Goal: Transaction & Acquisition: Purchase product/service

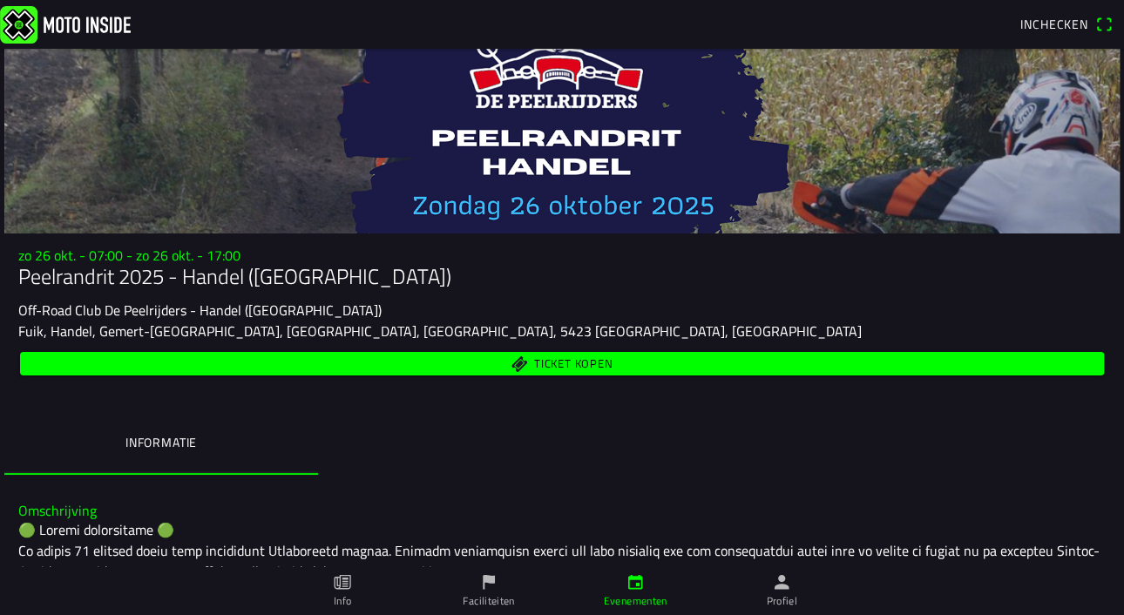
click at [603, 365] on span "Ticket kopen" at bounding box center [573, 363] width 78 height 11
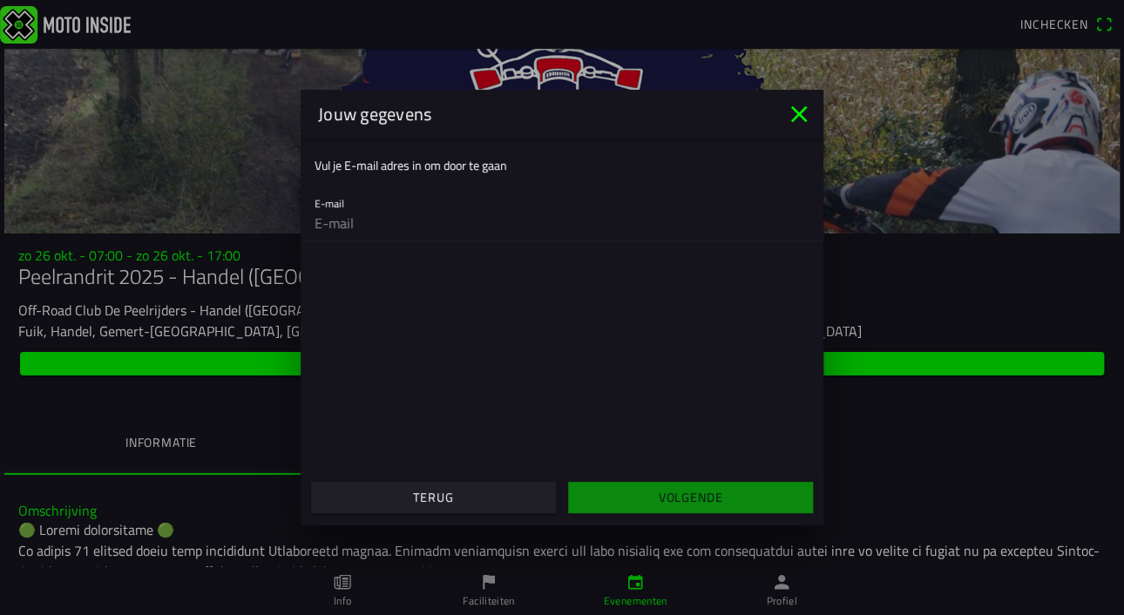
click at [797, 117] on icon "close" at bounding box center [799, 114] width 17 height 17
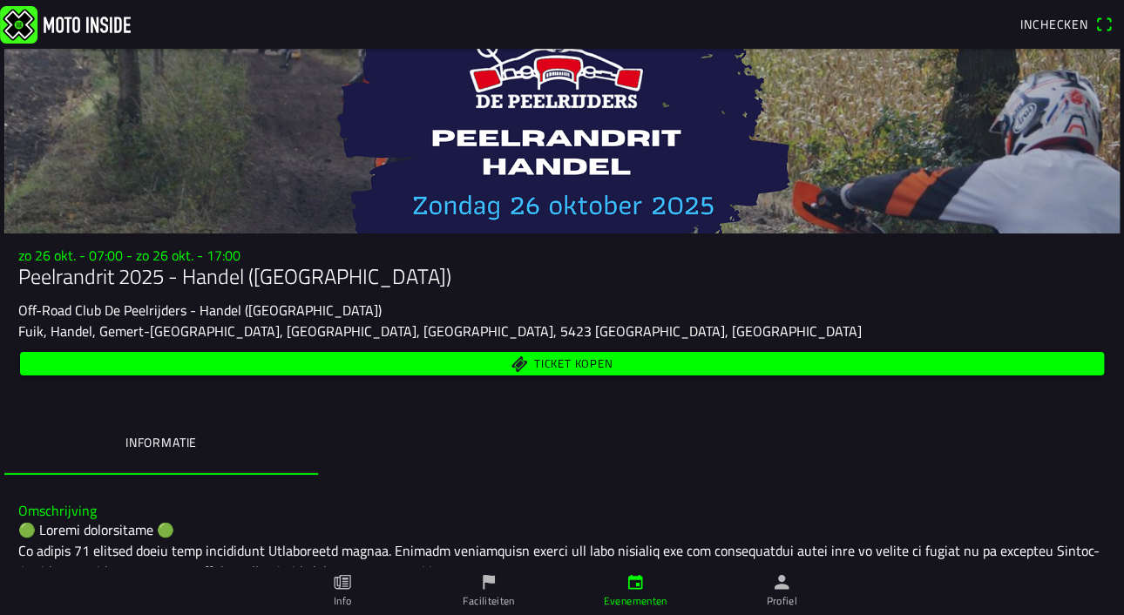
click at [1035, 23] on span "Inchecken" at bounding box center [1055, 24] width 68 height 18
click at [405, 310] on div "Off-Road Club De Peelrijders - Handel ([GEOGRAPHIC_DATA])" at bounding box center [562, 310] width 1088 height 21
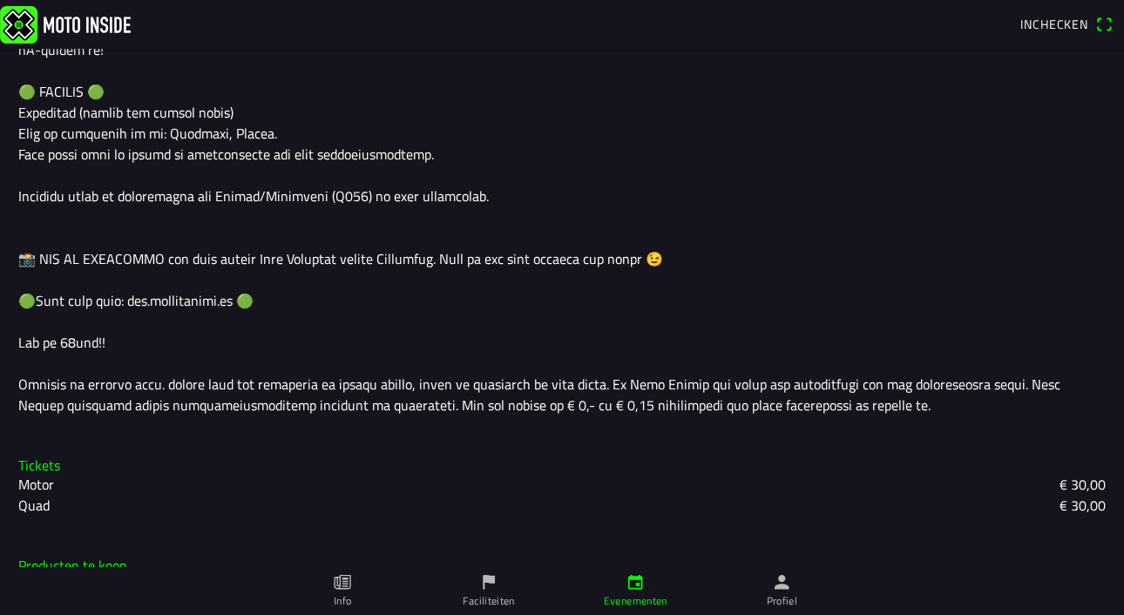
scroll to position [1527, 0]
click at [791, 592] on link "Profiel" at bounding box center [782, 591] width 146 height 49
